Goal: Task Accomplishment & Management: Use online tool/utility

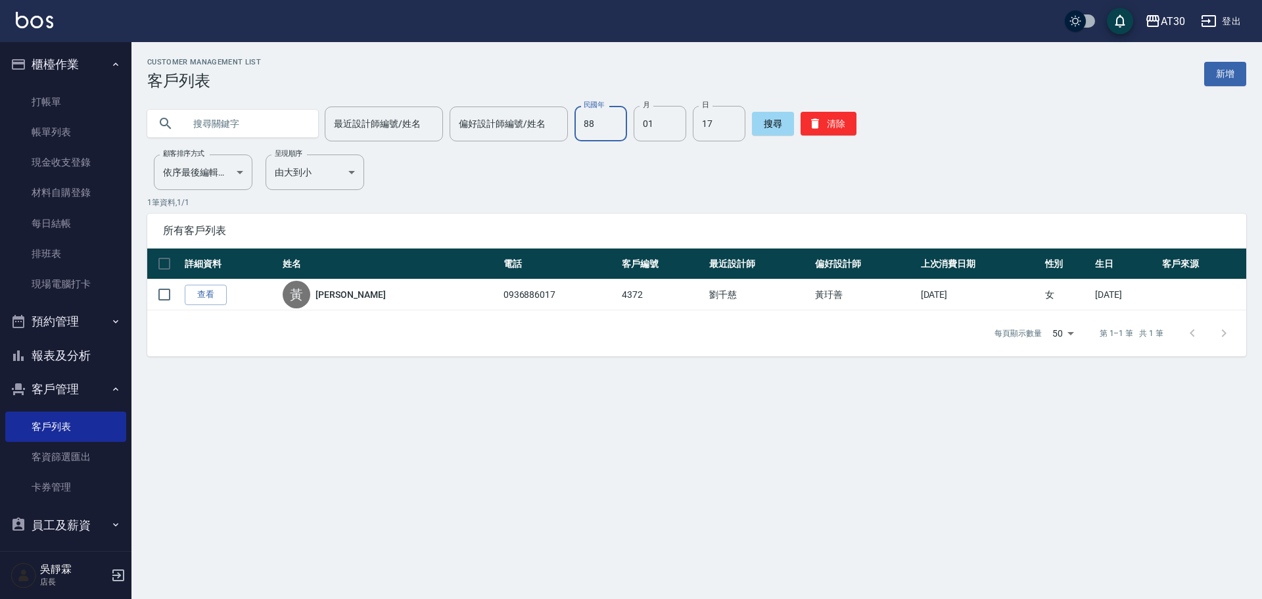
click at [597, 124] on input "88" at bounding box center [600, 123] width 53 height 35
type input "97"
type input "07"
type input "25"
click at [66, 83] on ul "打帳單 帳單列表 現金收支登錄 材料自購登錄 每日結帳 排班表 現場電腦打卡" at bounding box center [65, 192] width 121 height 223
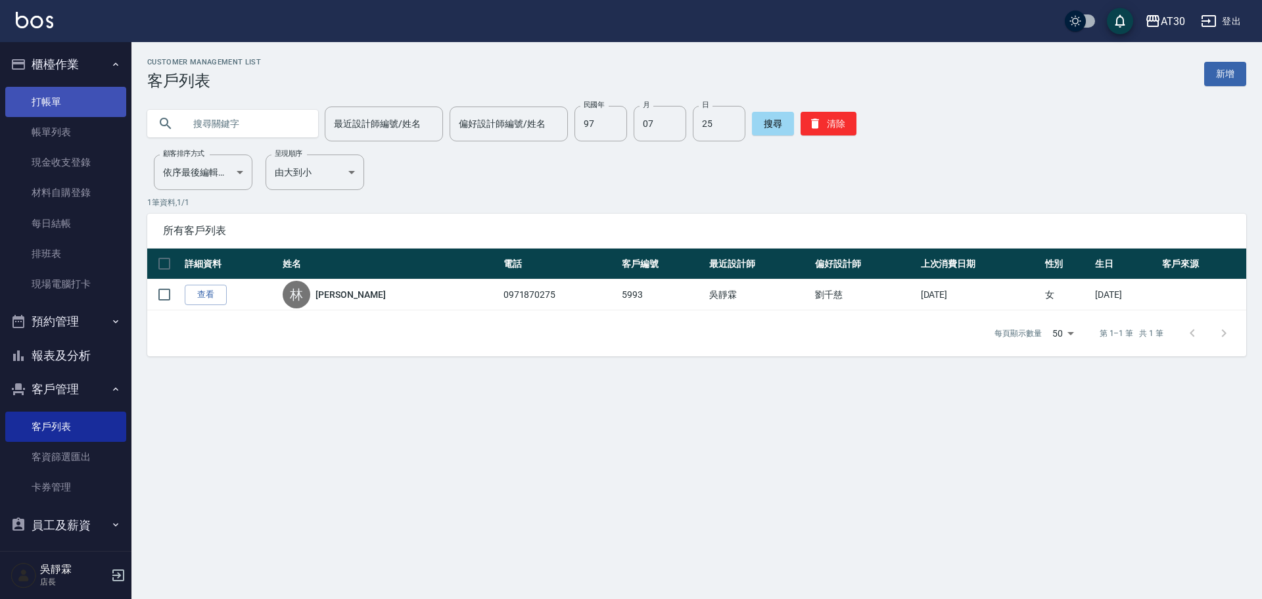
click at [58, 95] on link "打帳單" at bounding box center [65, 102] width 121 height 30
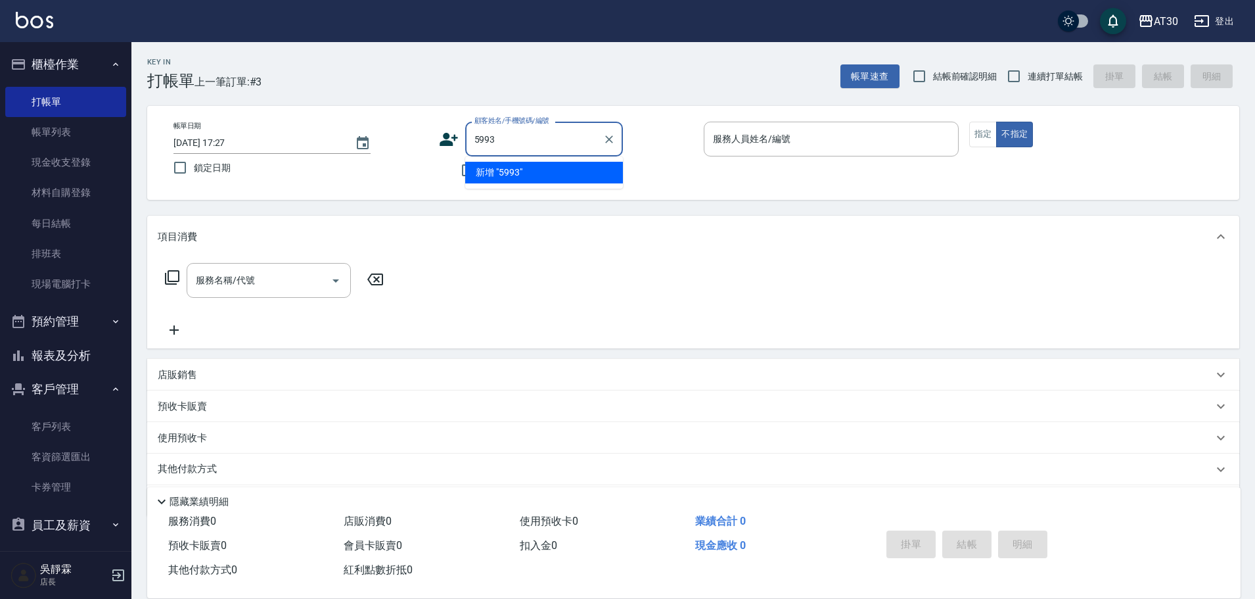
type input "5993"
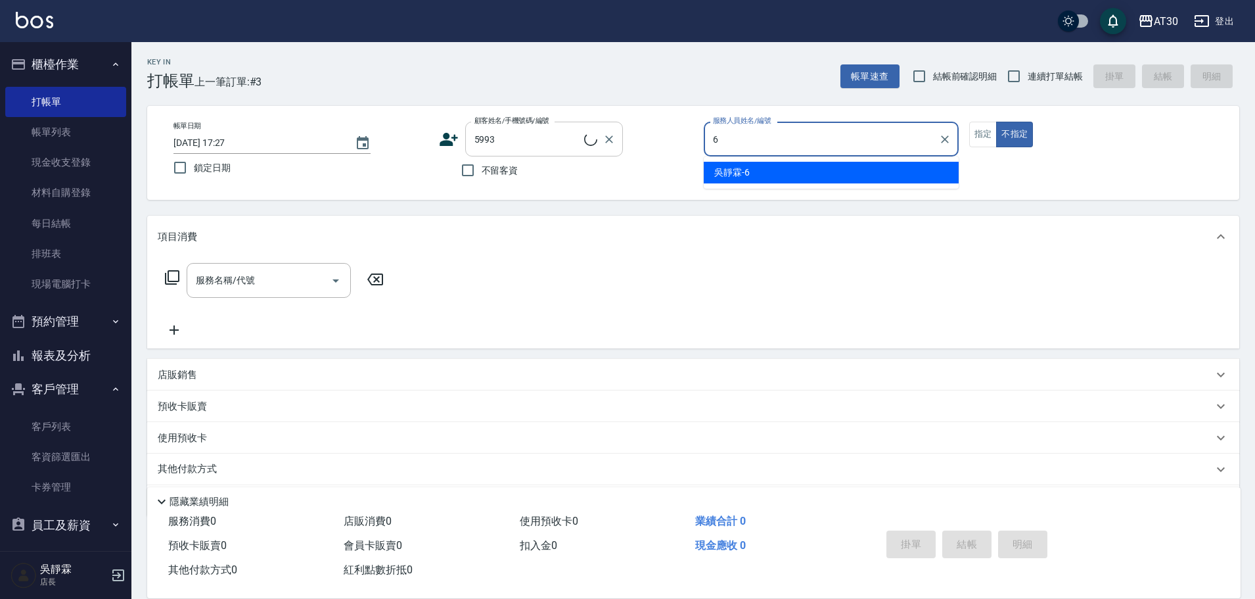
type input "6"
type input "[PERSON_NAME]/0971870275/5993"
type input "吳靜霖-6"
type button "false"
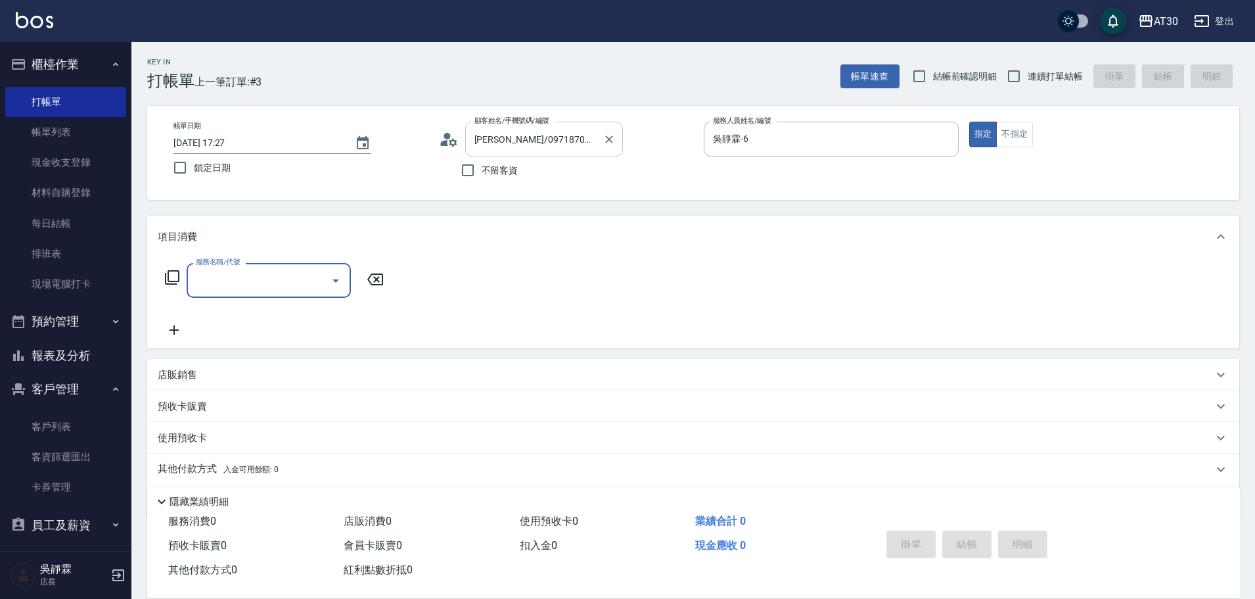
type input "2"
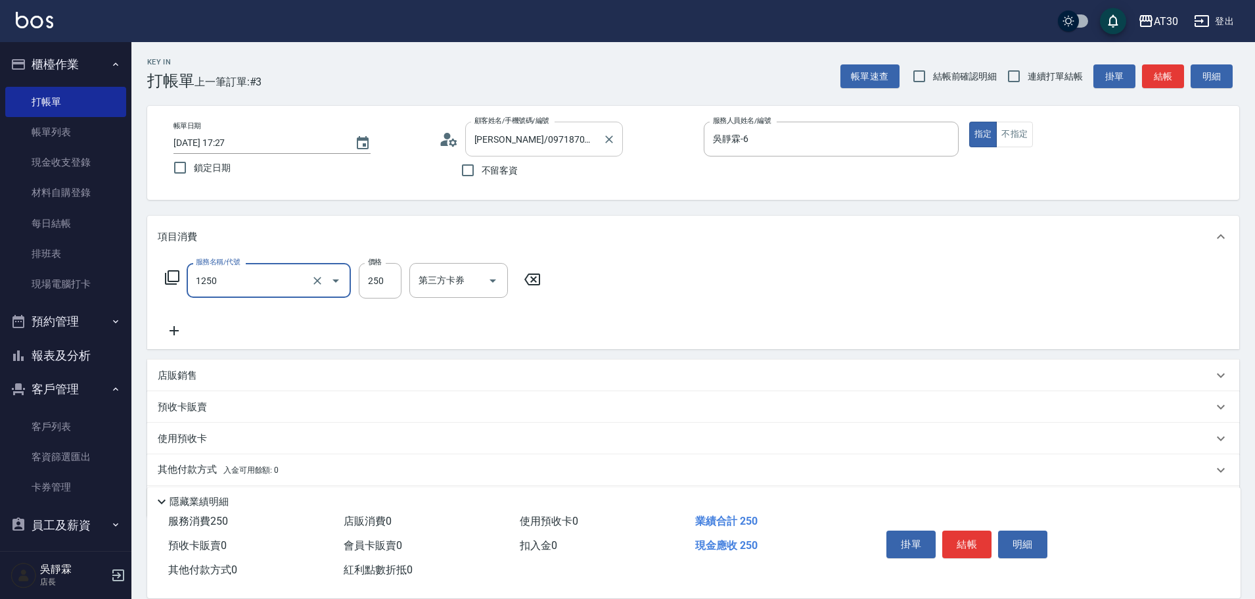
type input "洗髮250(1250)"
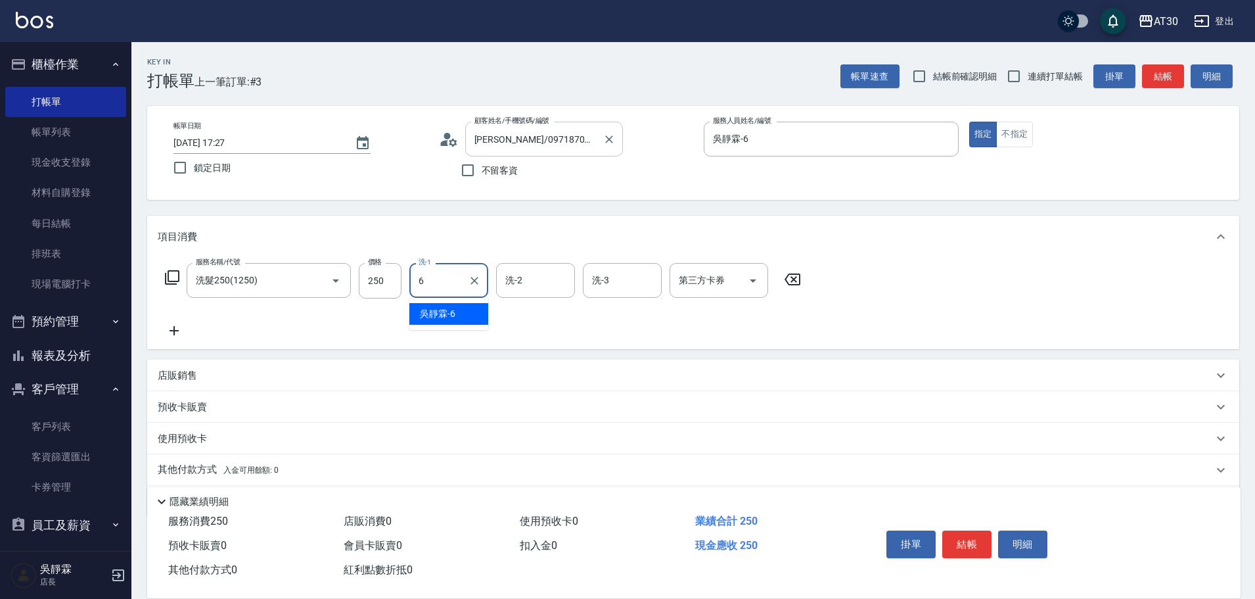
type input "吳靜霖-6"
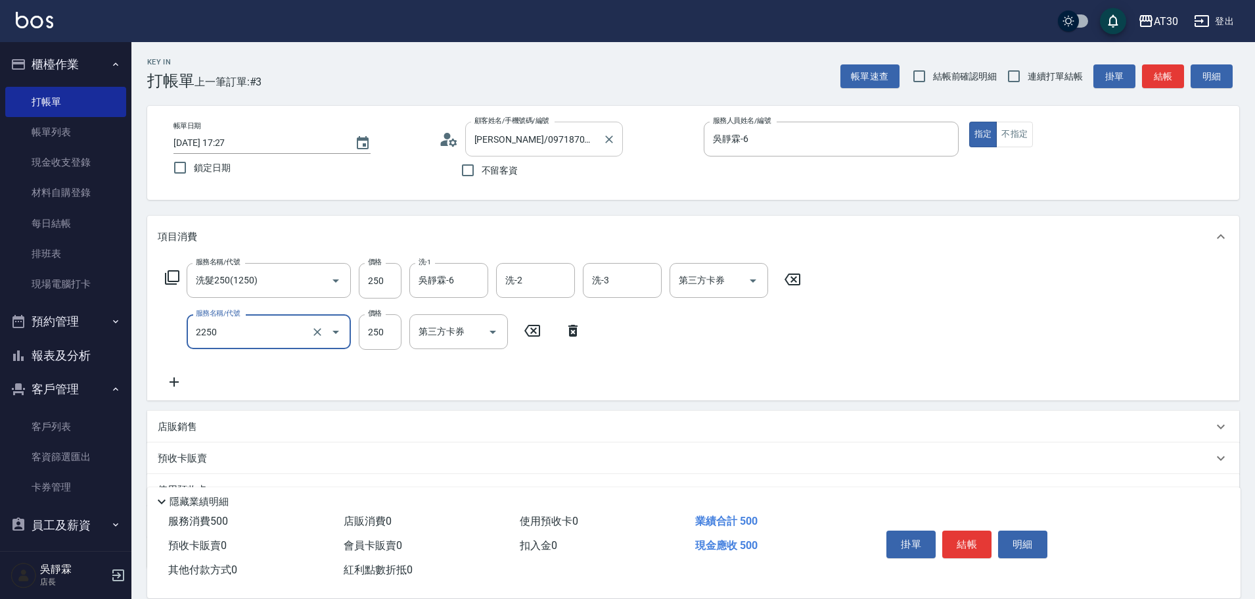
type input "剪髮(2250)"
